Goal: Task Accomplishment & Management: Manage account settings

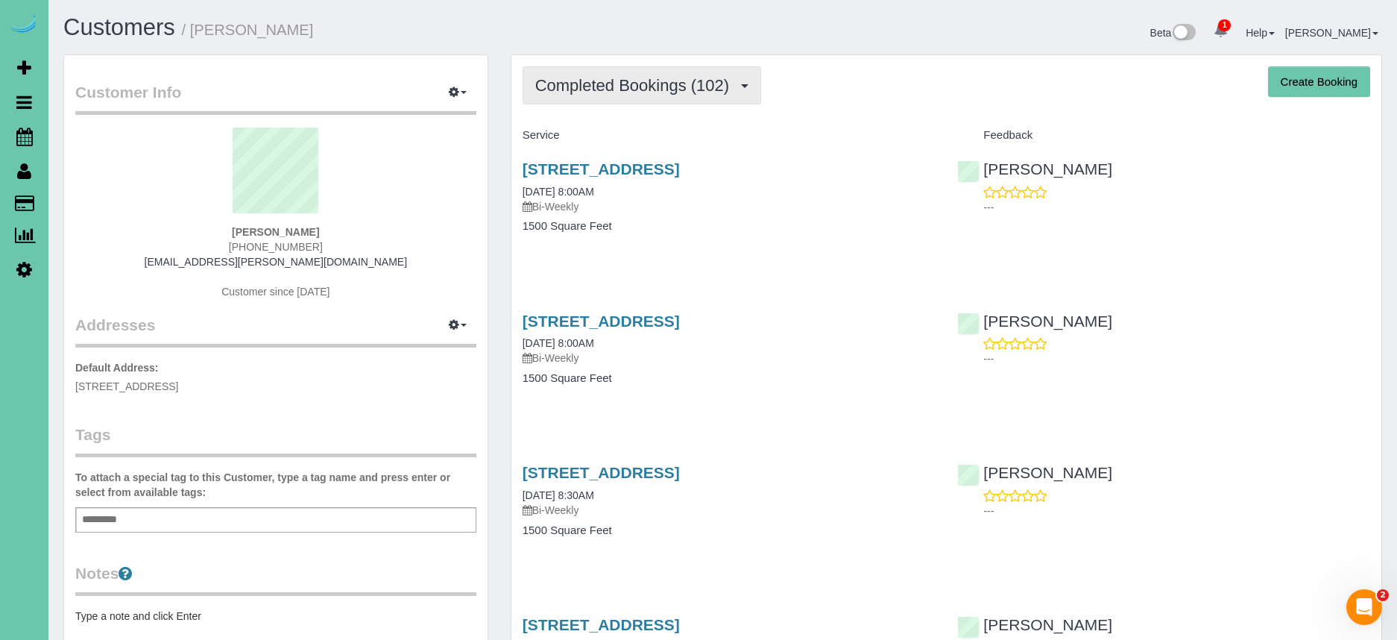
click at [678, 95] on button "Completed Bookings (102)" at bounding box center [642, 85] width 239 height 38
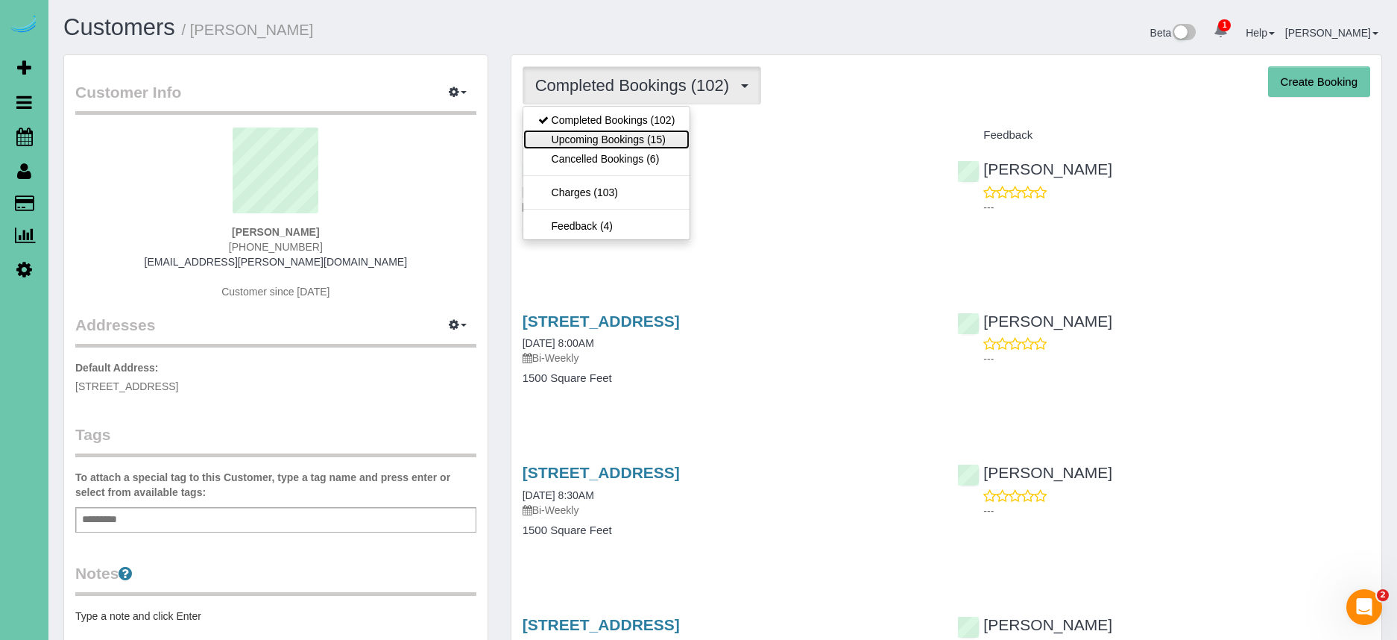
click at [656, 136] on link "Upcoming Bookings (15)" at bounding box center [606, 139] width 167 height 19
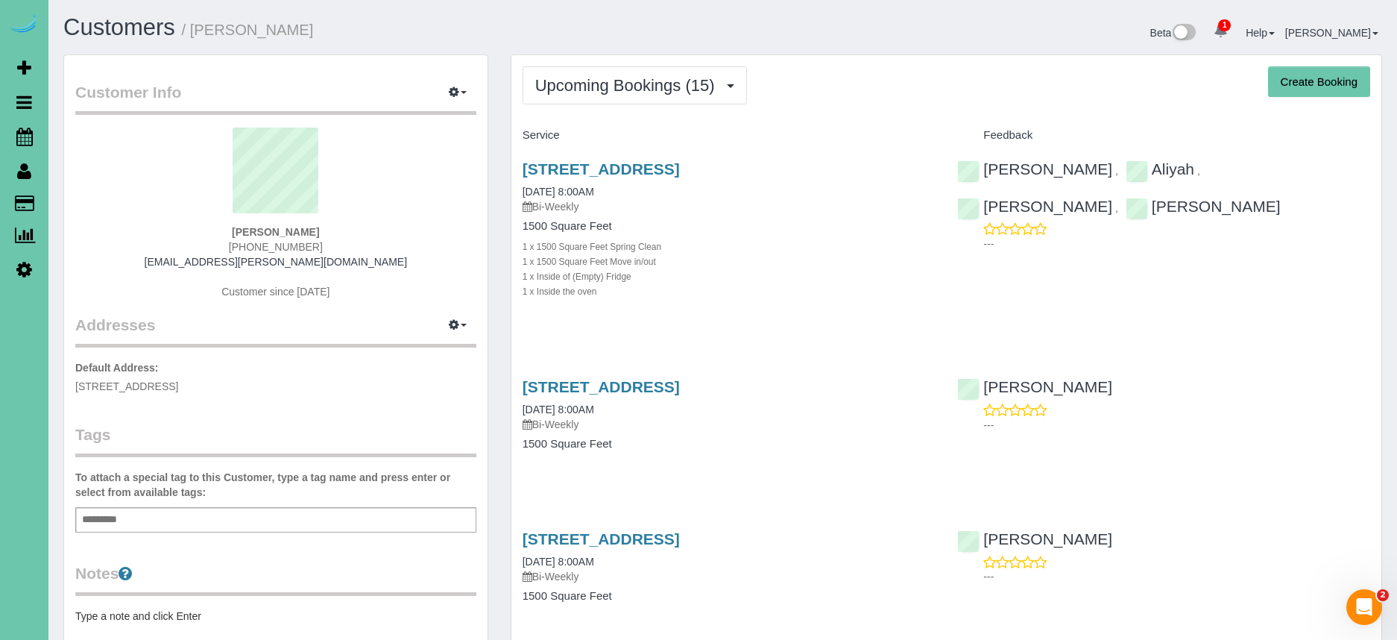
click at [875, 140] on h4 "Service" at bounding box center [729, 135] width 413 height 13
click at [680, 168] on link "[STREET_ADDRESS]" at bounding box center [601, 168] width 157 height 17
click at [628, 179] on div "[STREET_ADDRESS] [DATE] 8:00AM Bi-Weekly" at bounding box center [729, 187] width 413 height 54
click at [101, 138] on span "Scheduler" at bounding box center [141, 136] width 186 height 34
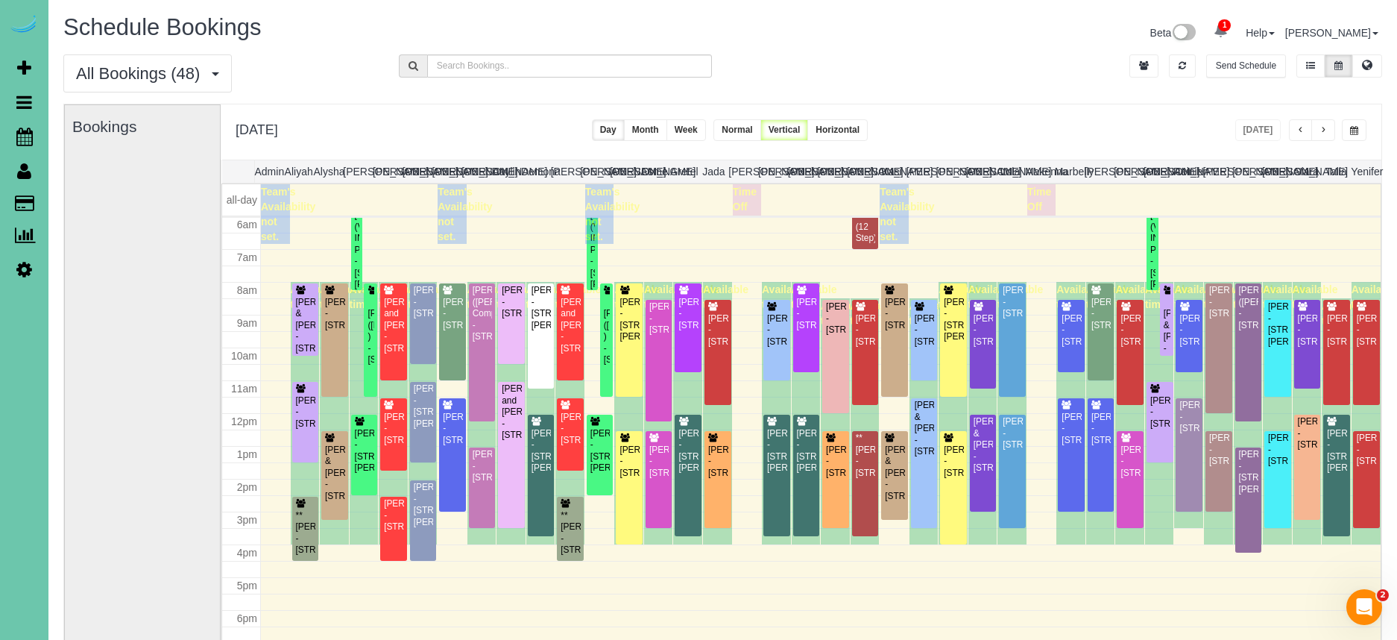
scroll to position [198, 0]
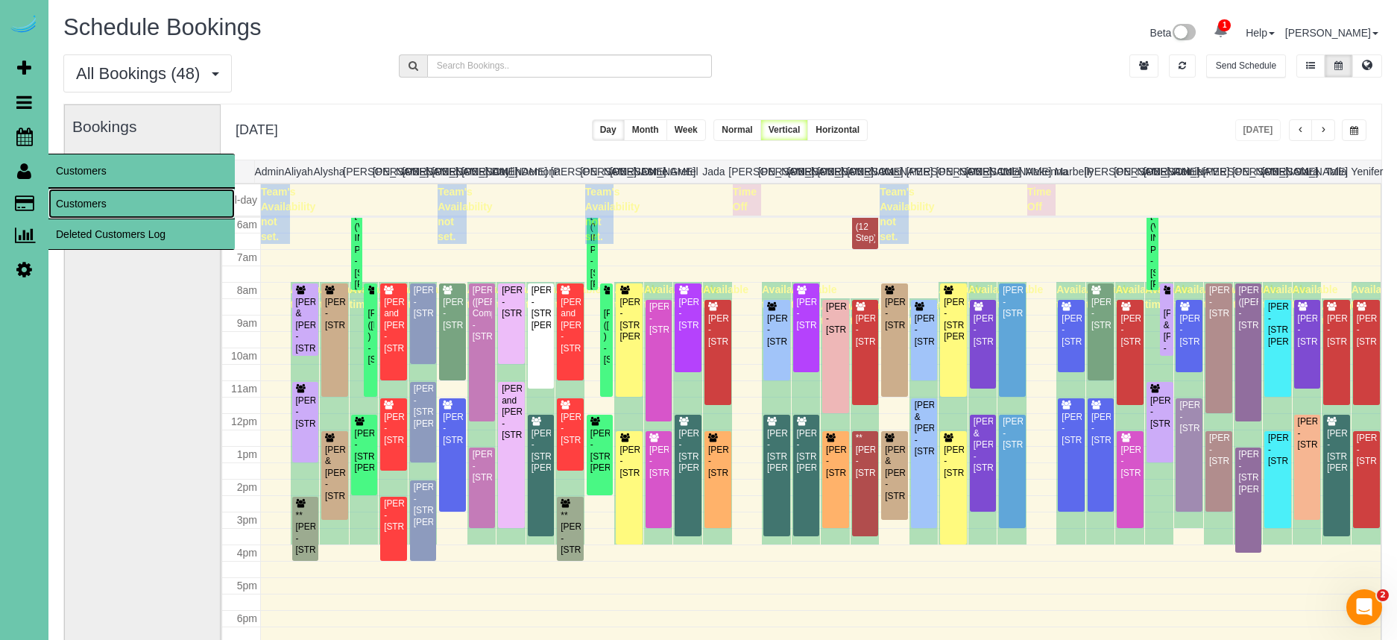
click at [104, 202] on link "Customers" at bounding box center [141, 204] width 186 height 30
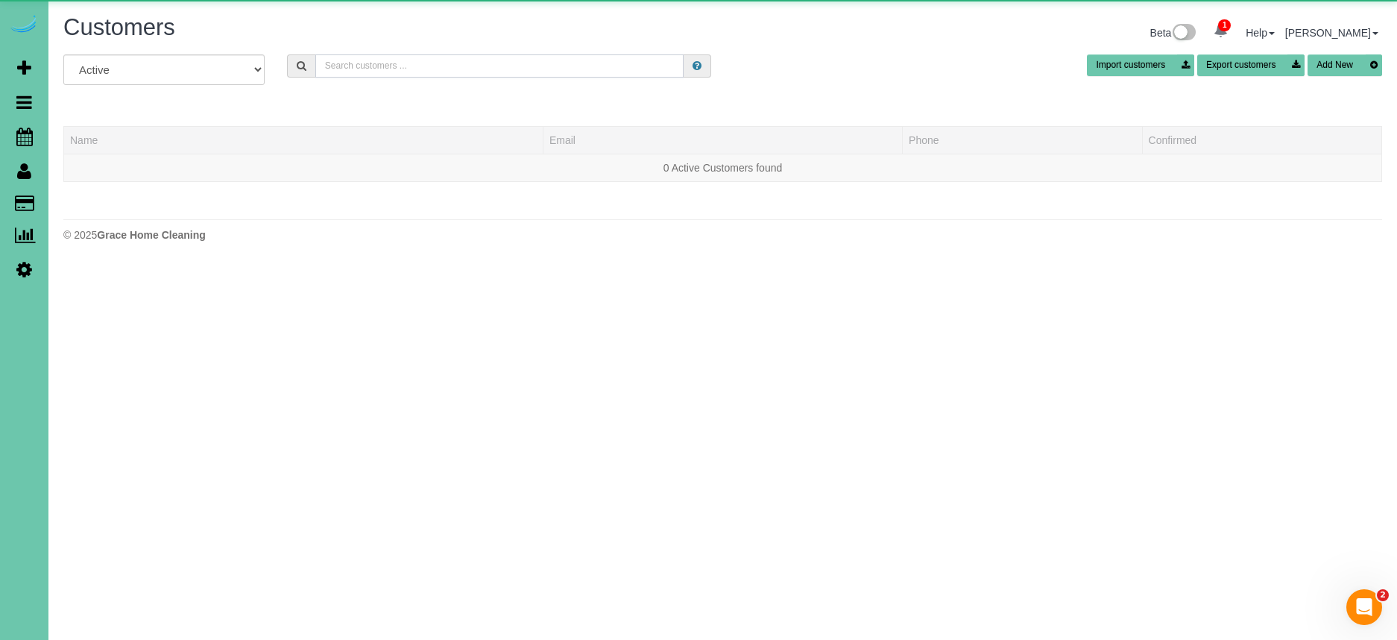
click at [402, 64] on input "text" at bounding box center [499, 65] width 369 height 23
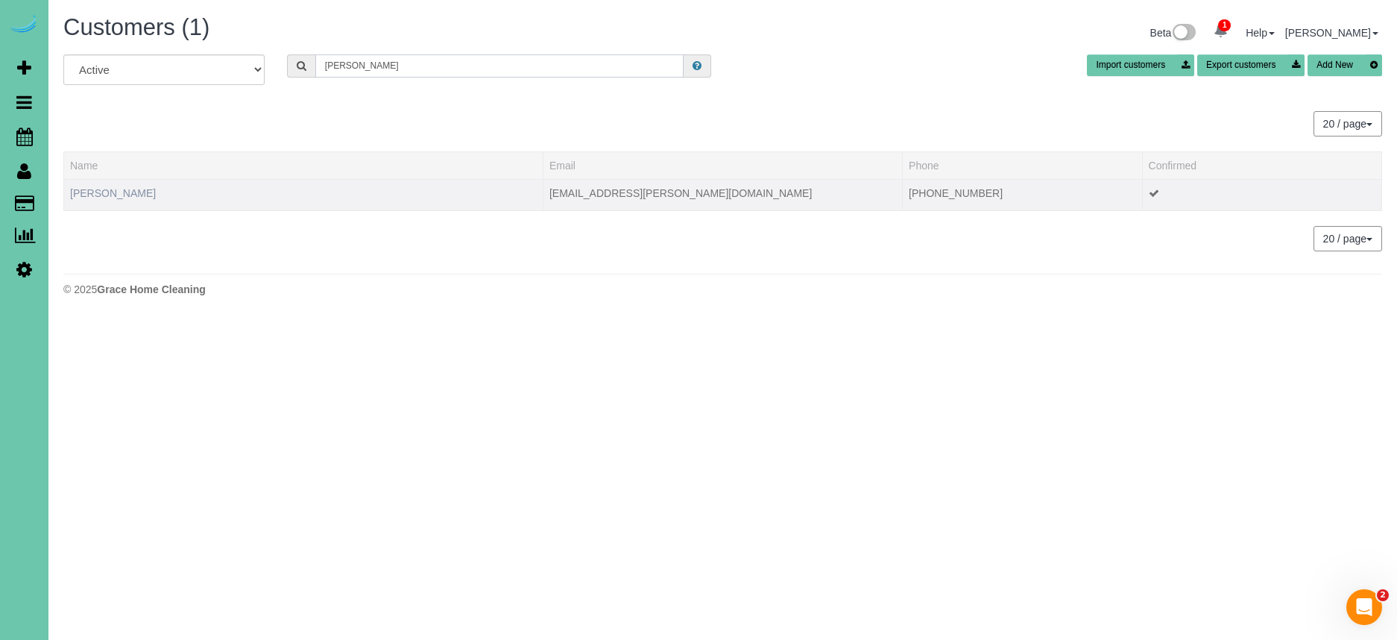
type input "[PERSON_NAME]"
click at [110, 191] on link "[PERSON_NAME]" at bounding box center [113, 193] width 86 height 12
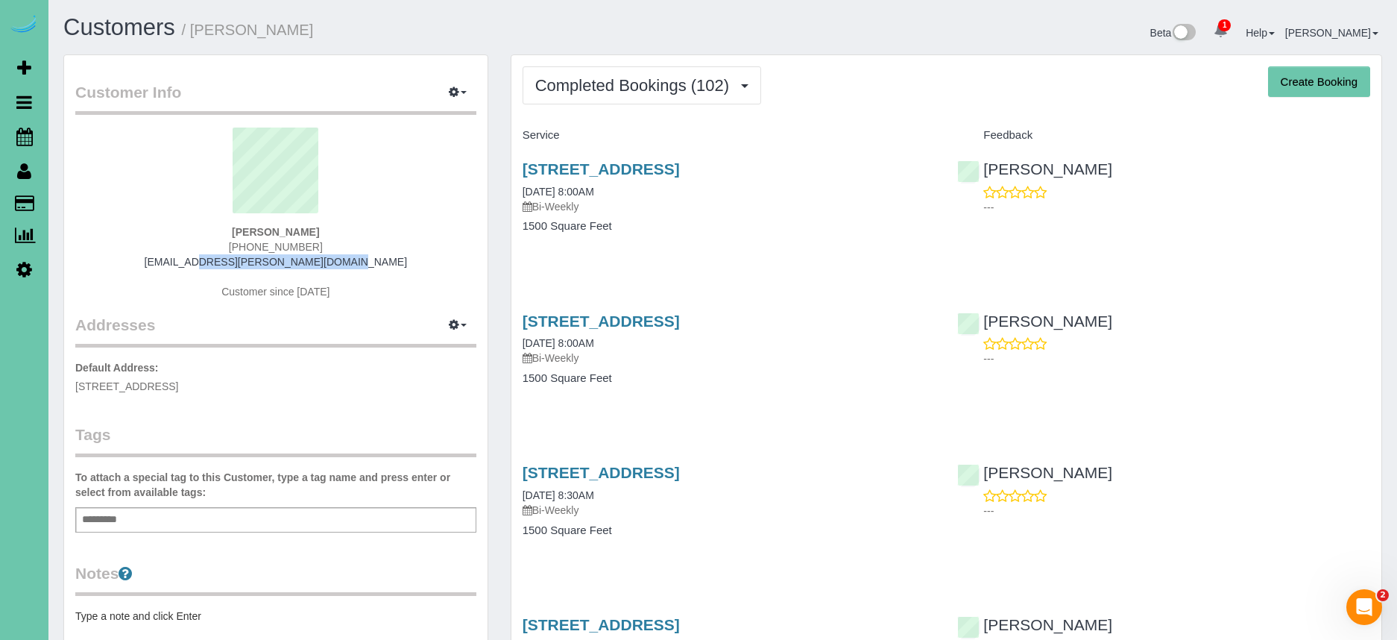
copy link "[EMAIL_ADDRESS][PERSON_NAME][DOMAIN_NAME]"
drag, startPoint x: 369, startPoint y: 258, endPoint x: 192, endPoint y: 266, distance: 177.6
click at [193, 268] on div "[PERSON_NAME] [PHONE_NUMBER] [PERSON_NAME][EMAIL_ADDRESS][PERSON_NAME][DOMAIN_N…" at bounding box center [275, 220] width 401 height 186
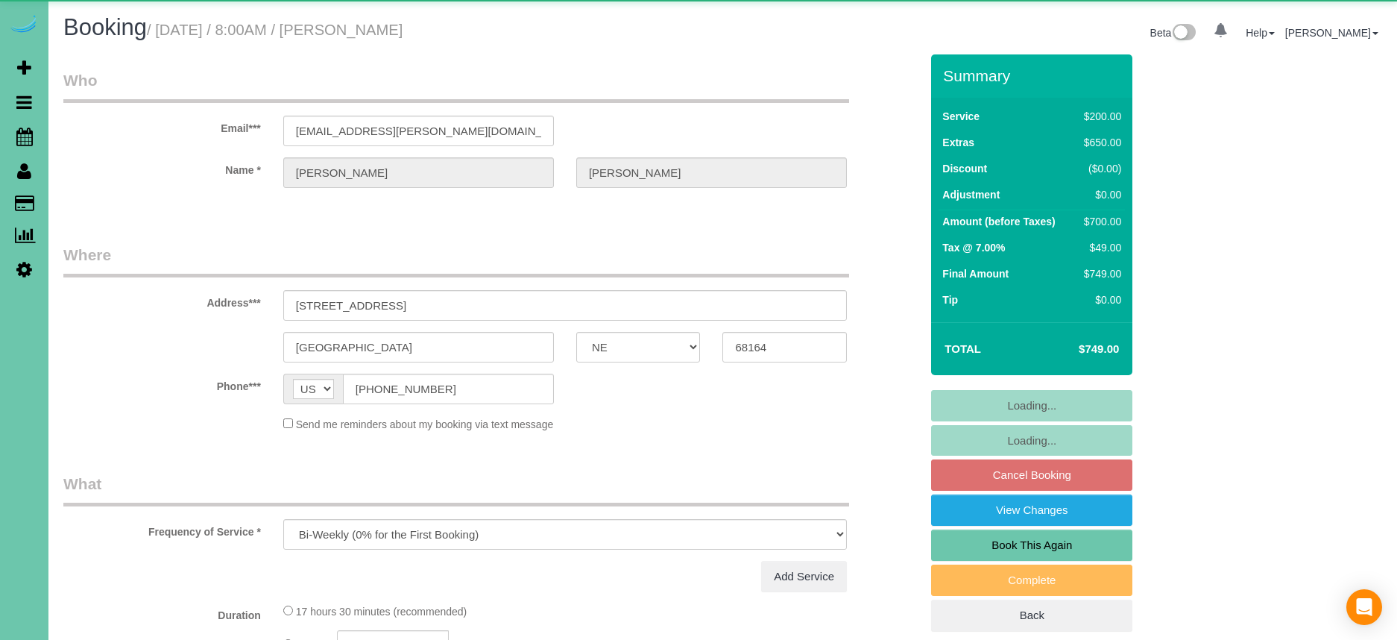
select select "NE"
select select "object:687"
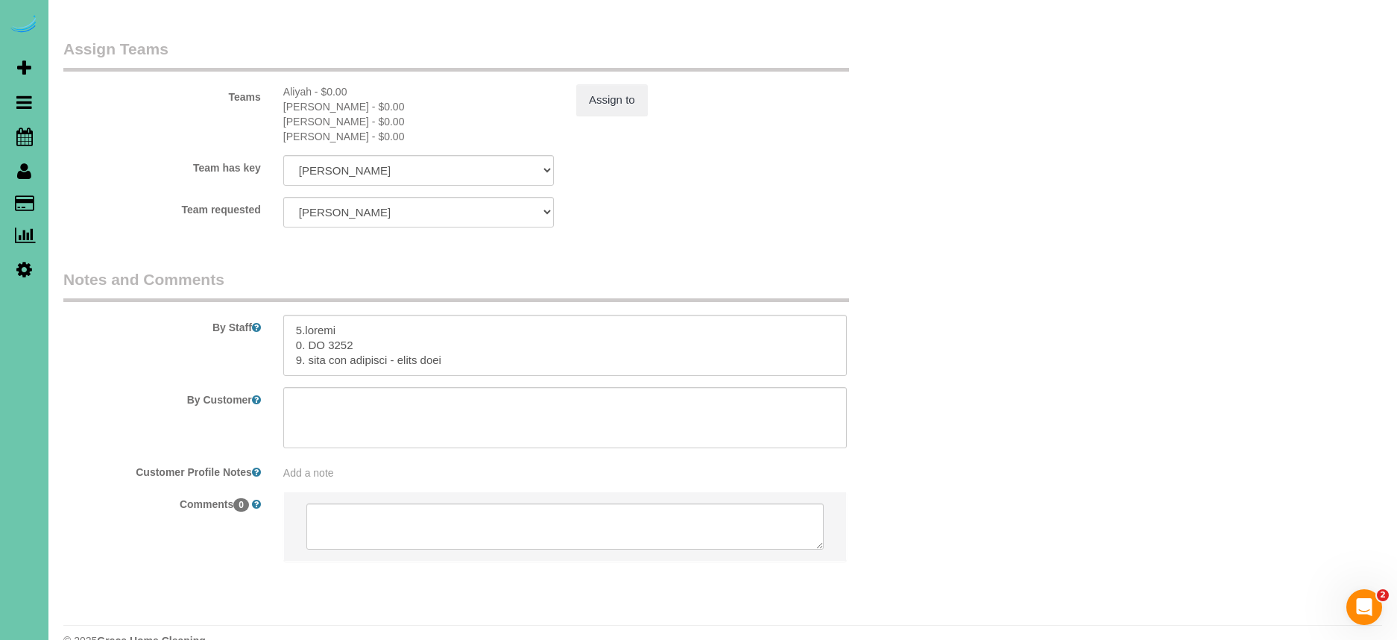
scroll to position [23, 0]
click at [502, 315] on textarea at bounding box center [564, 345] width 563 height 61
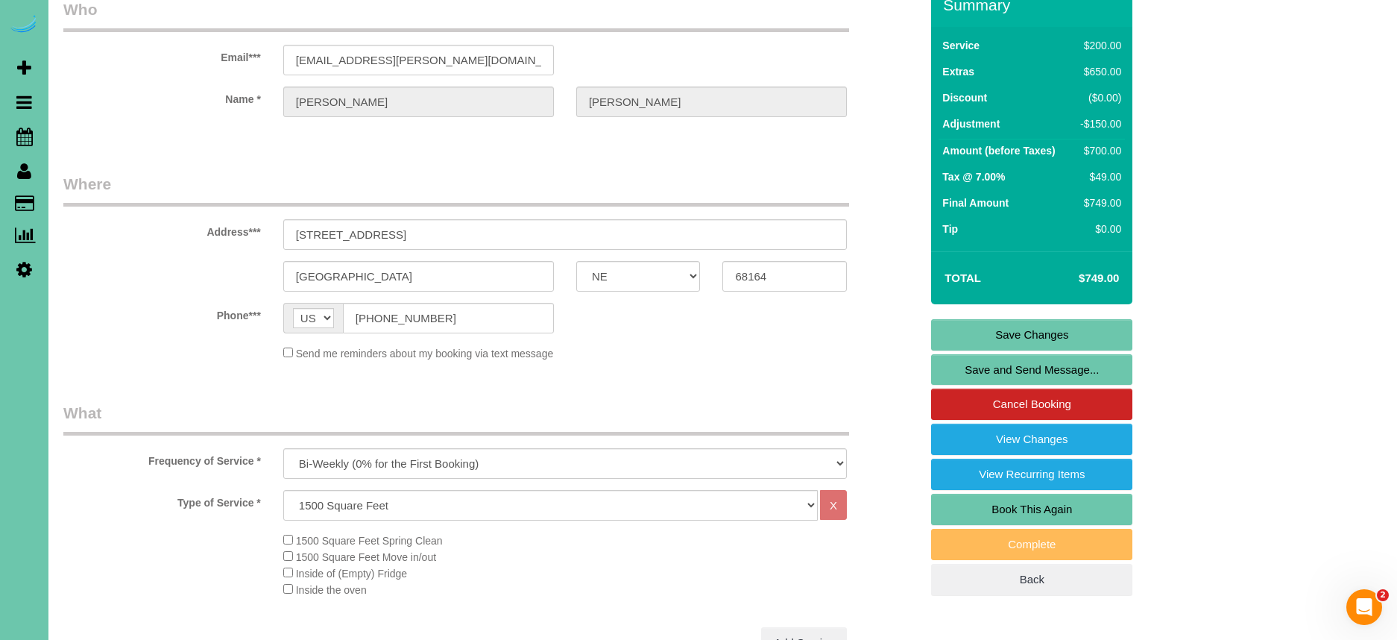
scroll to position [0, 0]
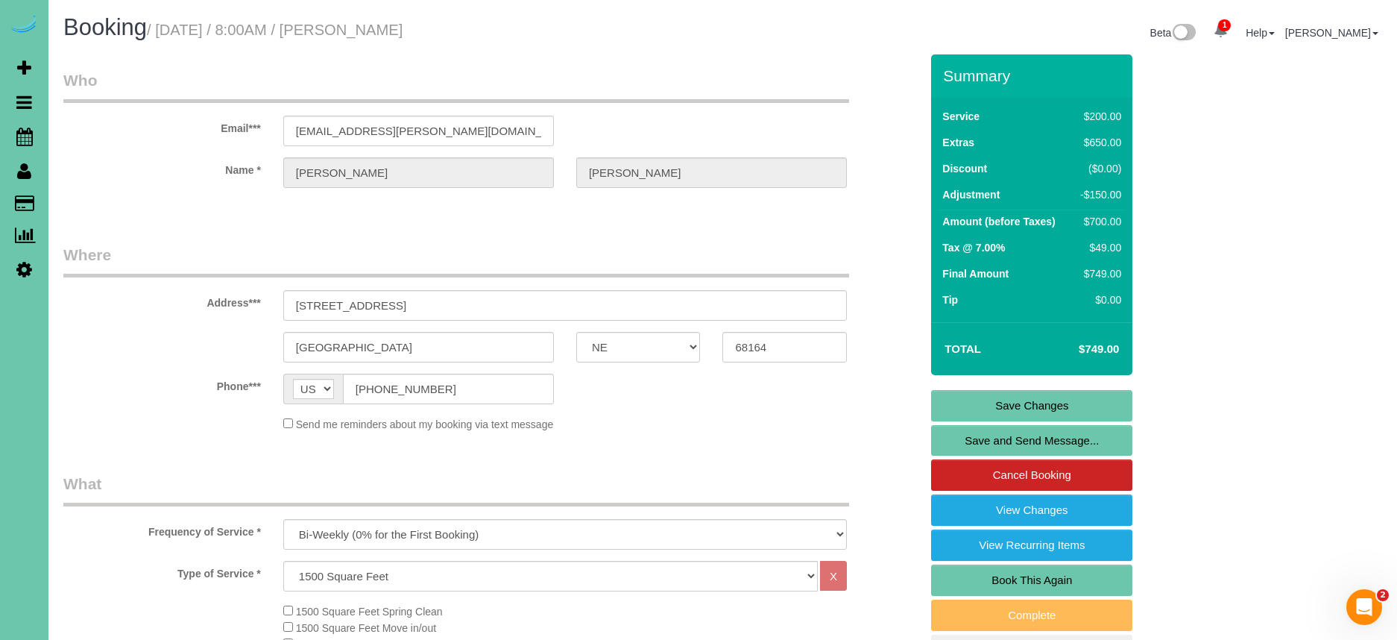
type textarea "9.loremi 0. DO 3903 4. sita con adipisci - elits doei 9. tem incidi utl etdolor…"
click at [1092, 395] on link "Save Changes" at bounding box center [1031, 405] width 201 height 31
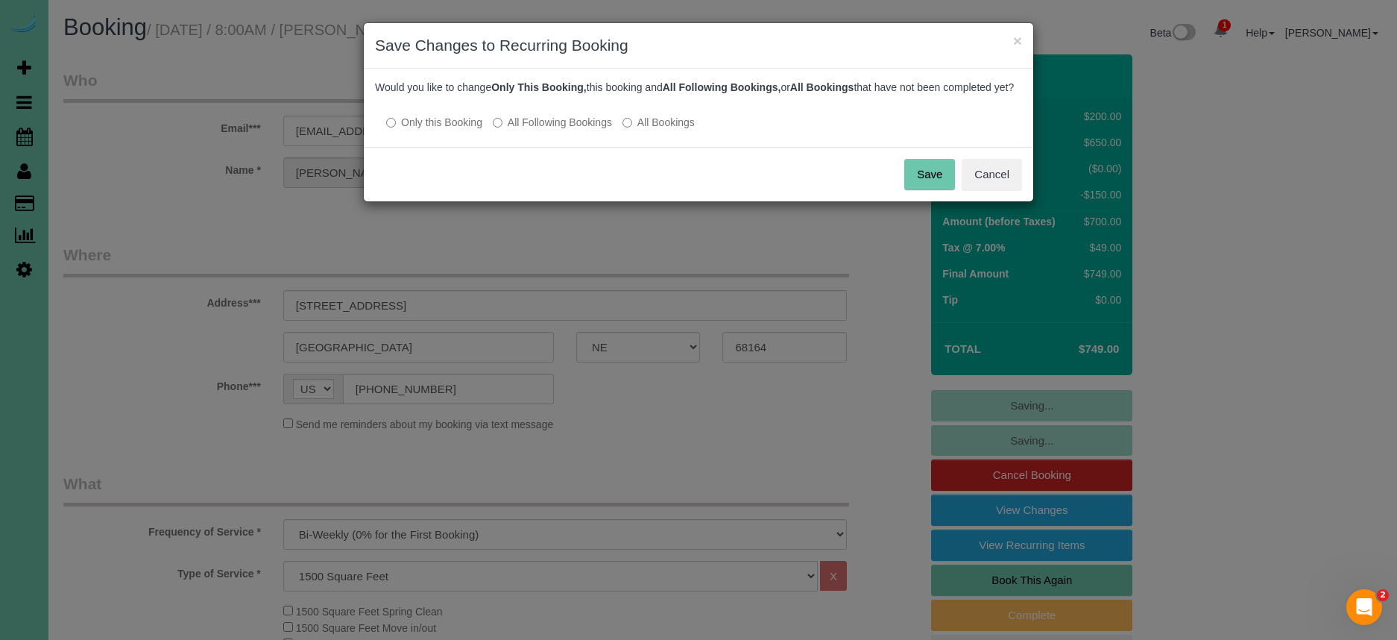
click at [929, 190] on button "Save" at bounding box center [929, 174] width 51 height 31
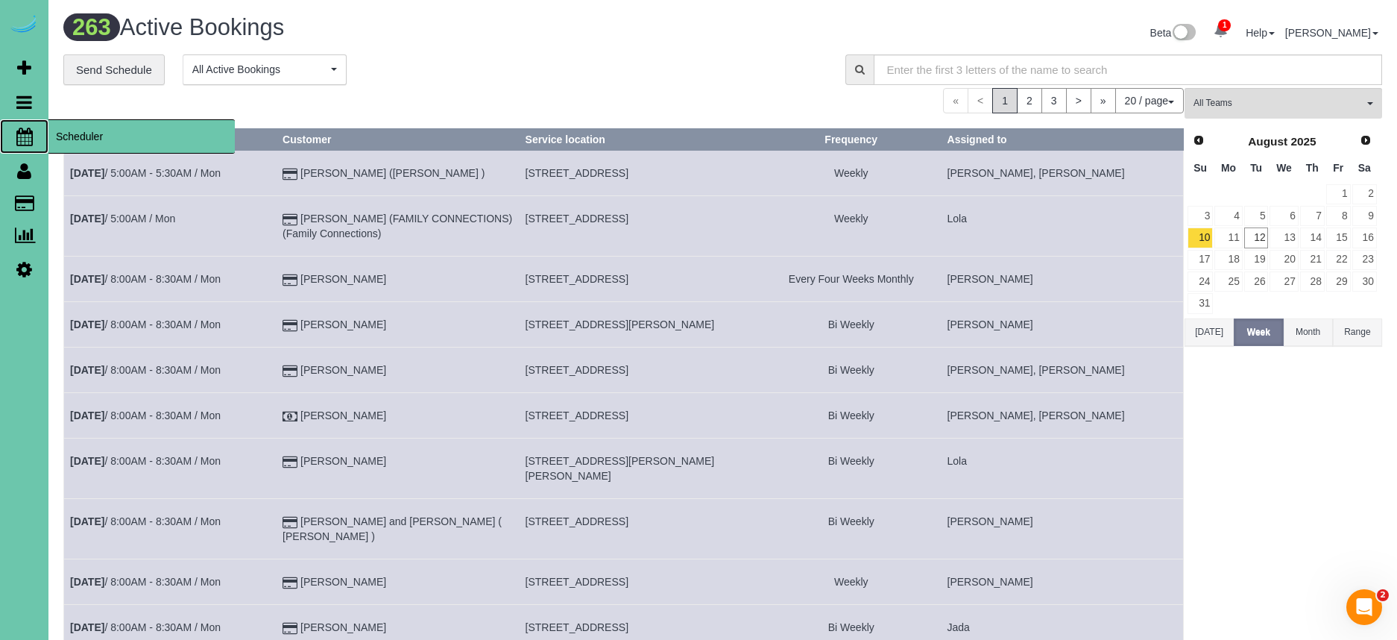
click at [100, 137] on span "Scheduler" at bounding box center [141, 136] width 186 height 34
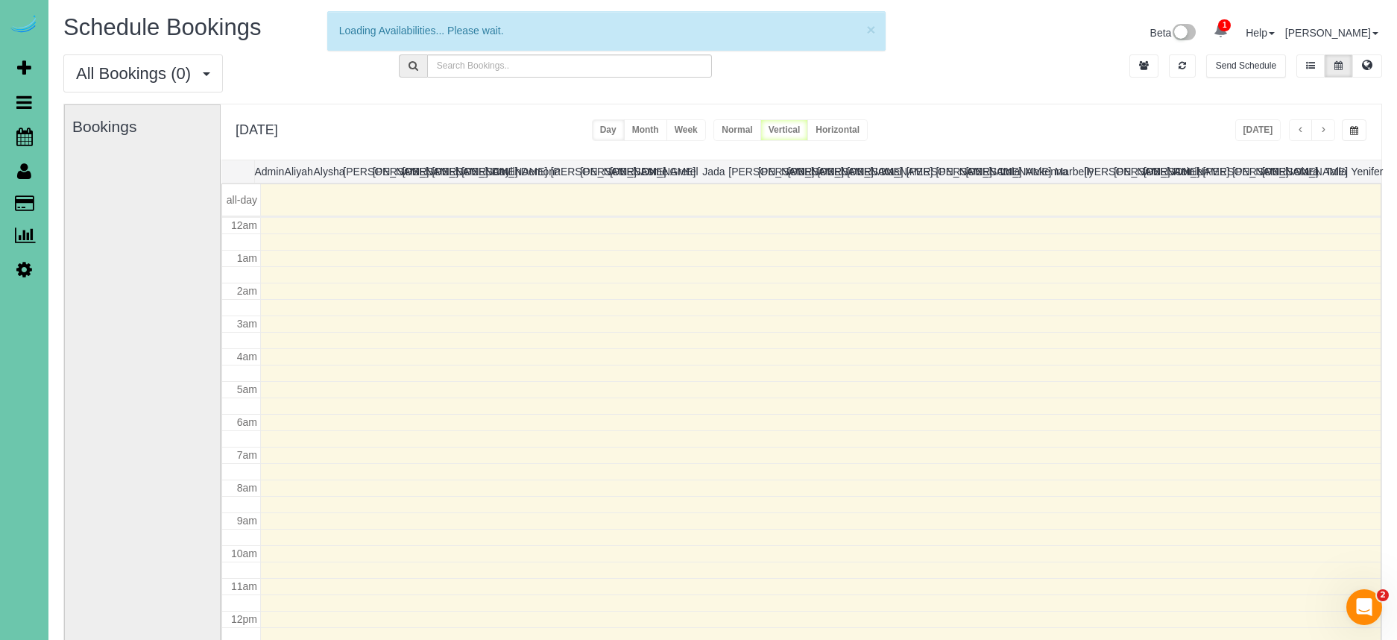
scroll to position [198, 0]
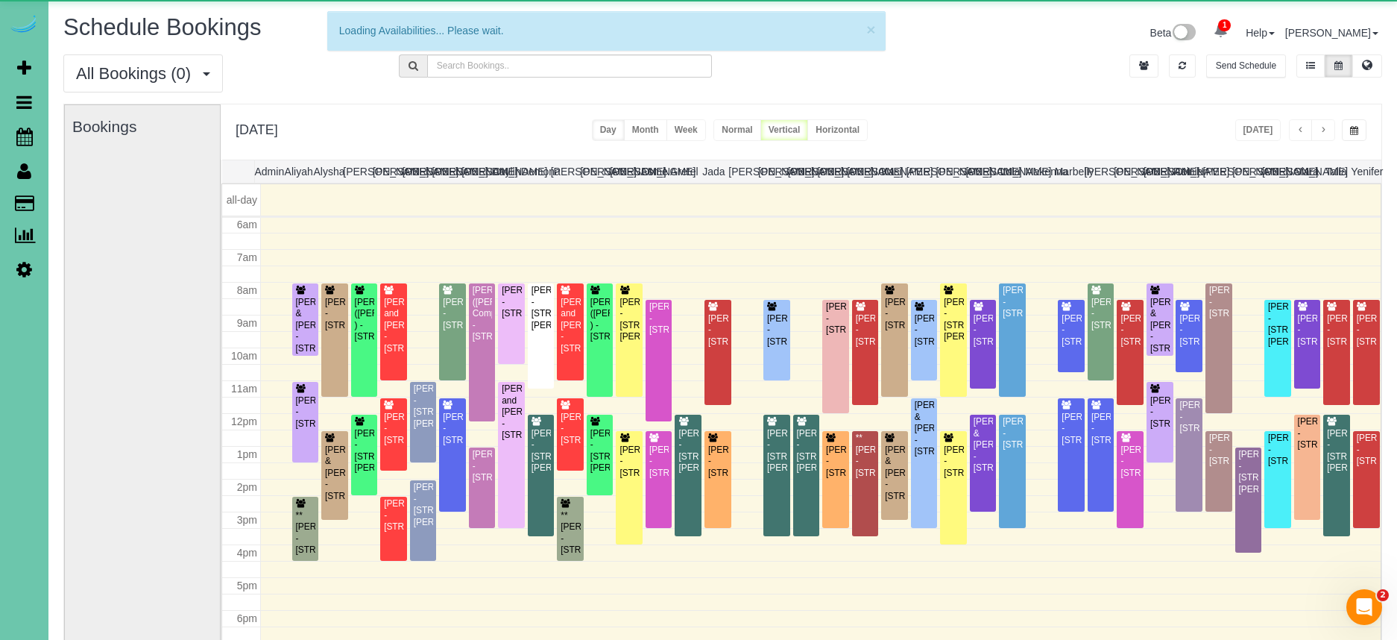
click at [1354, 137] on button "button" at bounding box center [1354, 130] width 25 height 22
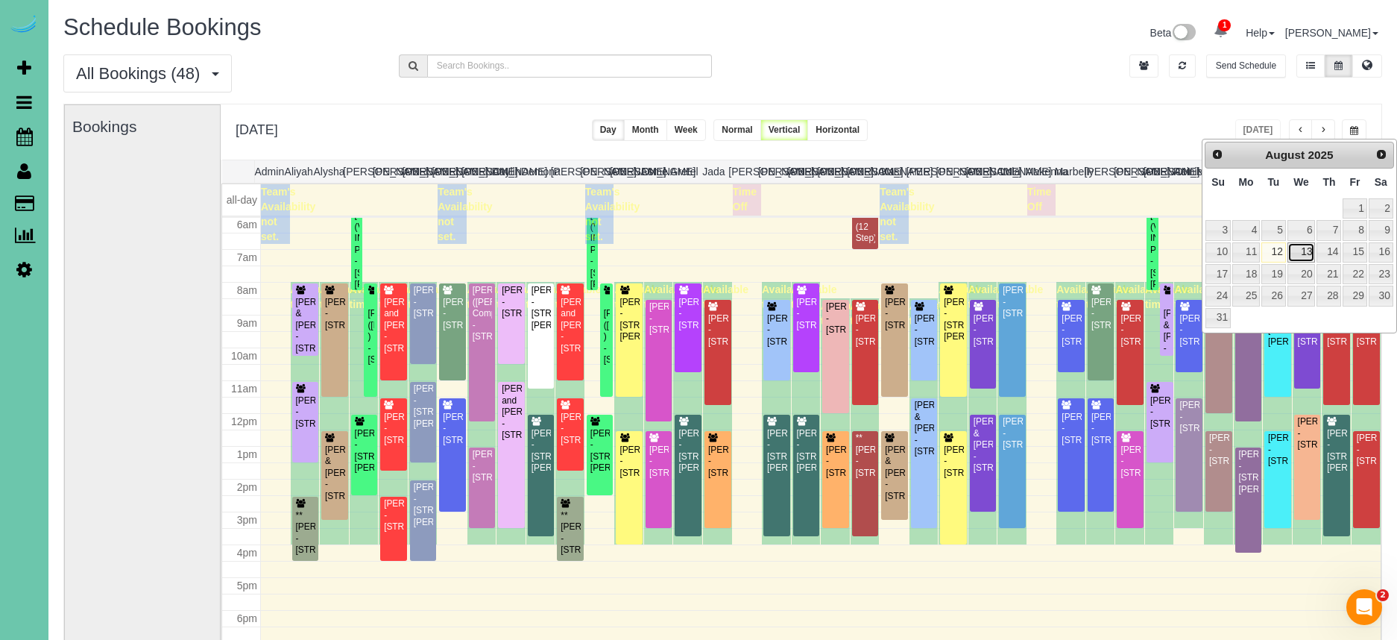
click at [1304, 251] on link "13" at bounding box center [1301, 252] width 28 height 20
type input "**********"
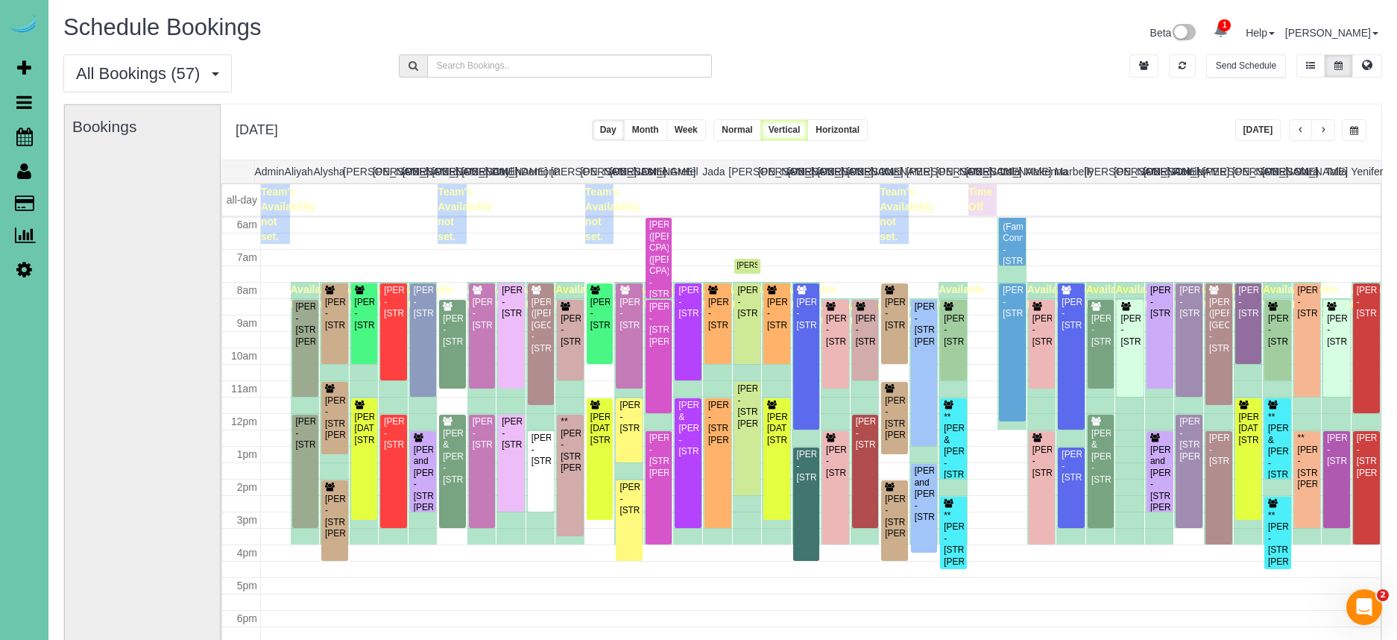
click at [1325, 134] on span "button" at bounding box center [1322, 130] width 7 height 9
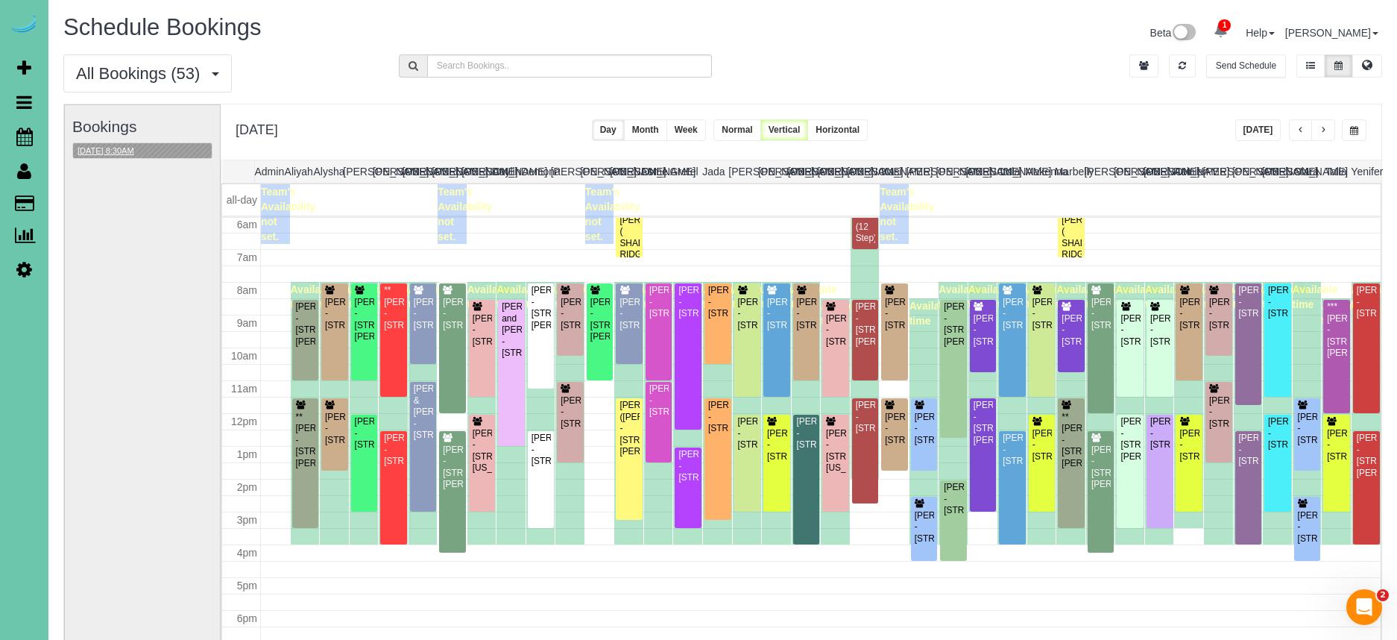
click at [139, 152] on button "08/14/2025 8:30AM" at bounding box center [106, 151] width 66 height 16
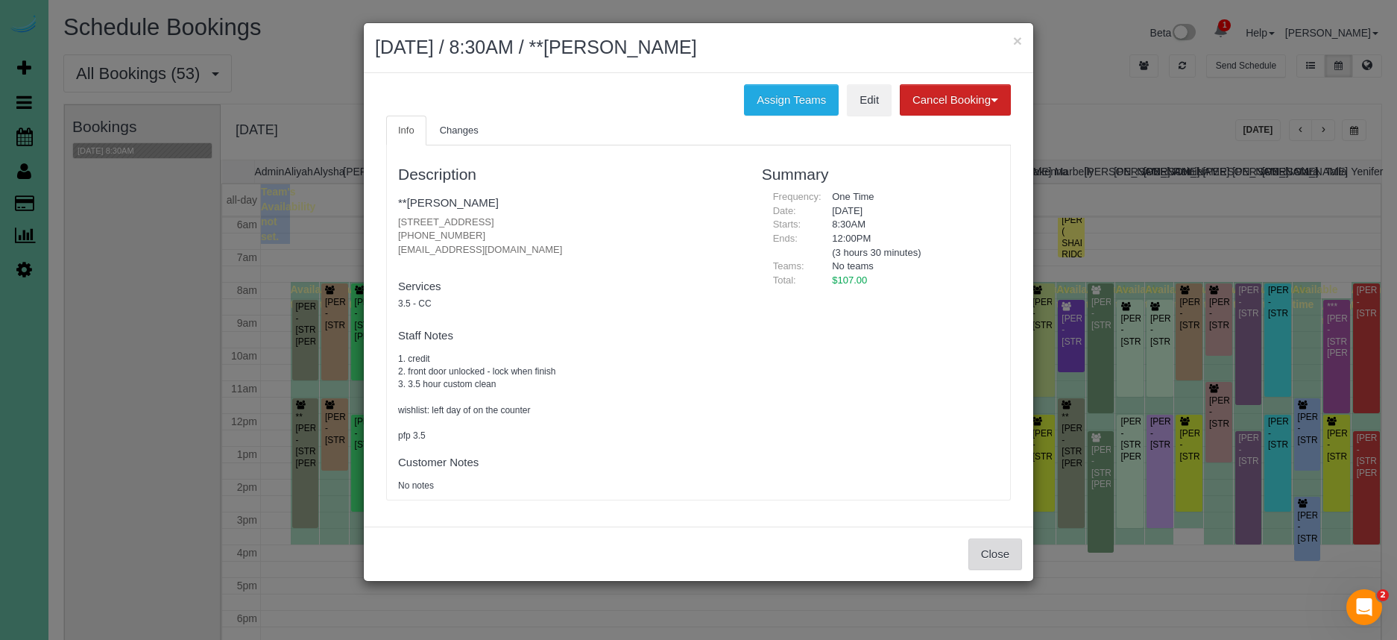
click at [1000, 562] on button "Close" at bounding box center [995, 553] width 54 height 31
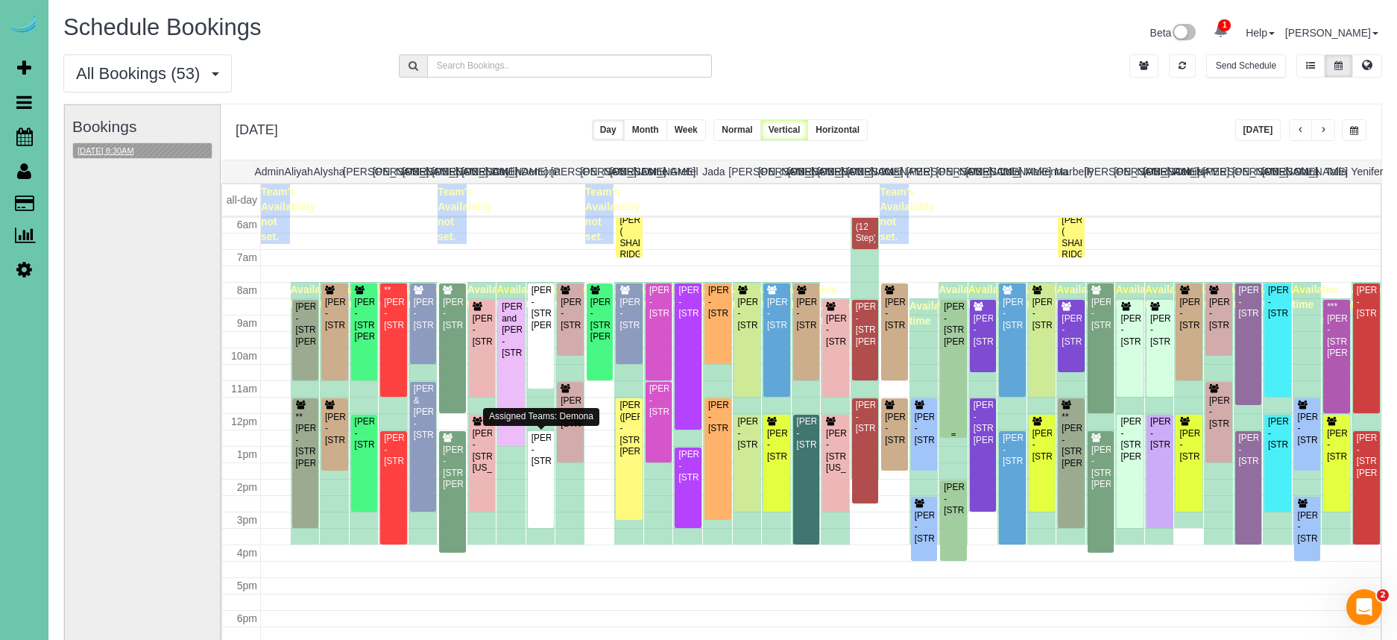
scroll to position [198, 0]
click at [1330, 132] on button "button" at bounding box center [1323, 130] width 24 height 22
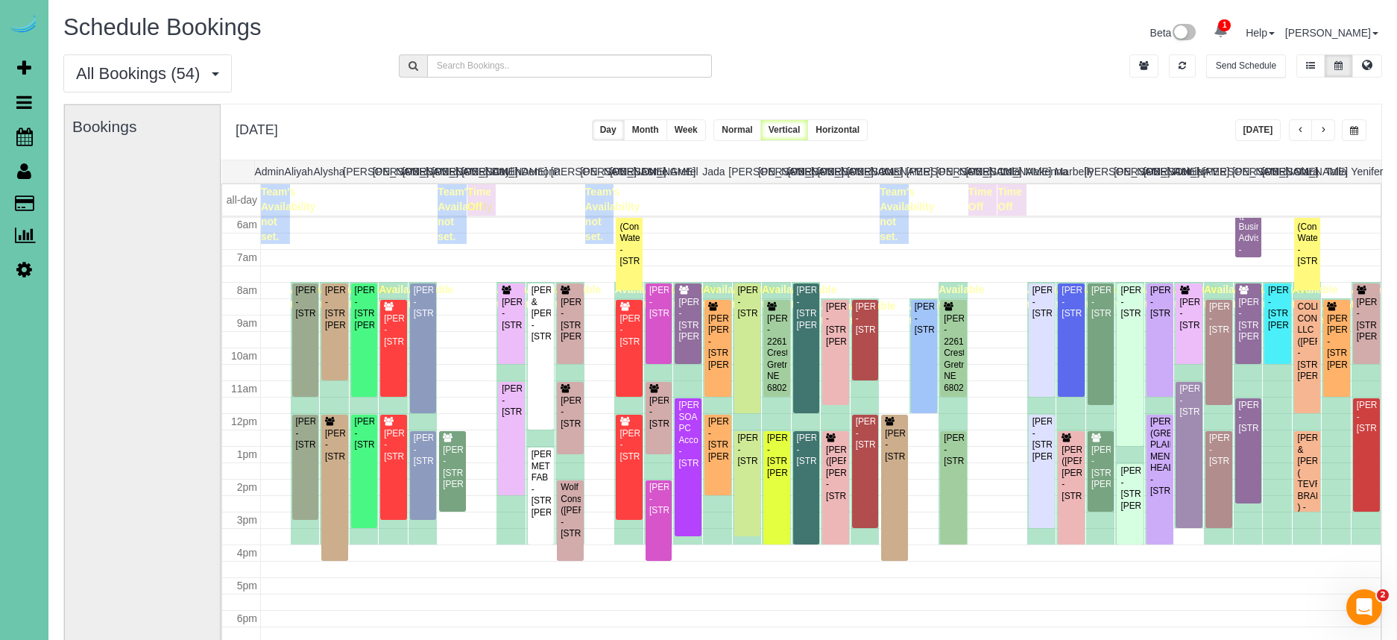
scroll to position [0, 12]
